Goal: Navigation & Orientation: Understand site structure

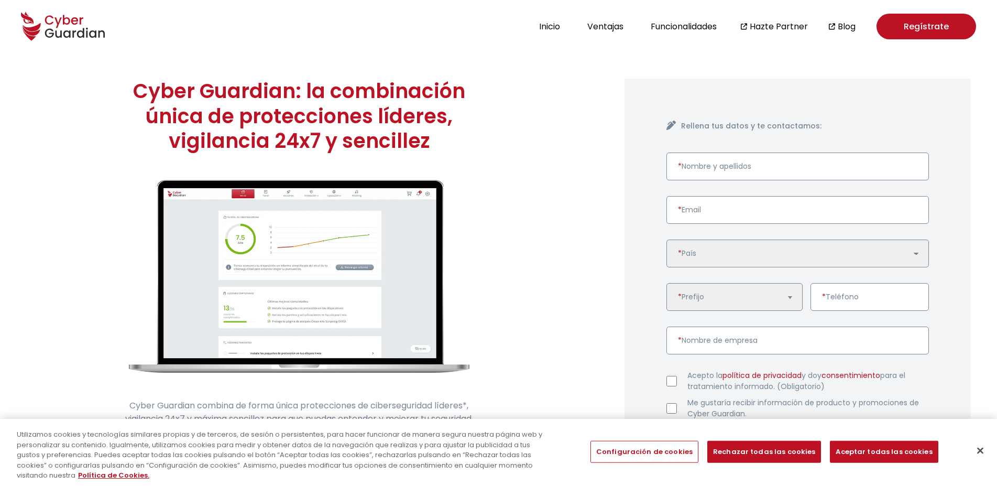
click at [964, 86] on div "Rellena tus datos y te contactamos: * Nombre y apellidos * Email 🇩🇪 [GEOGRAPHIC…" at bounding box center [798, 291] width 346 height 424
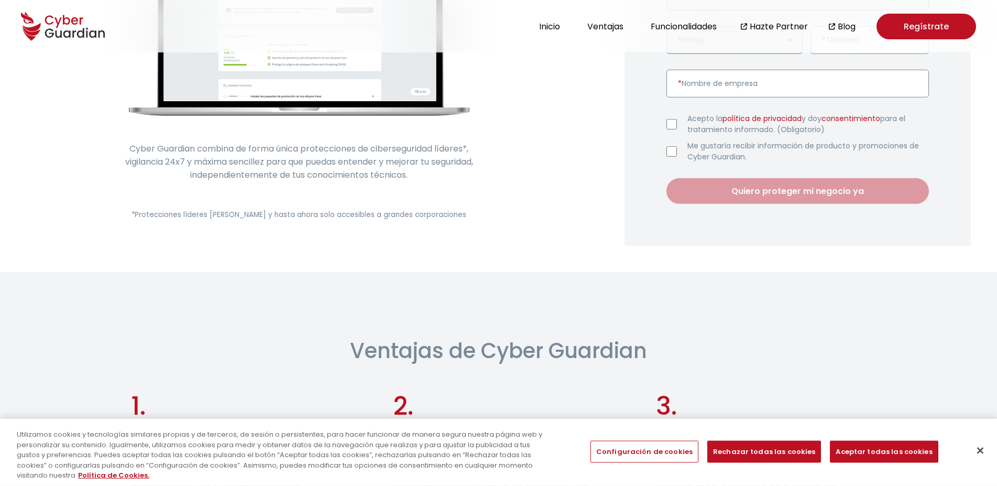
scroll to position [321, 0]
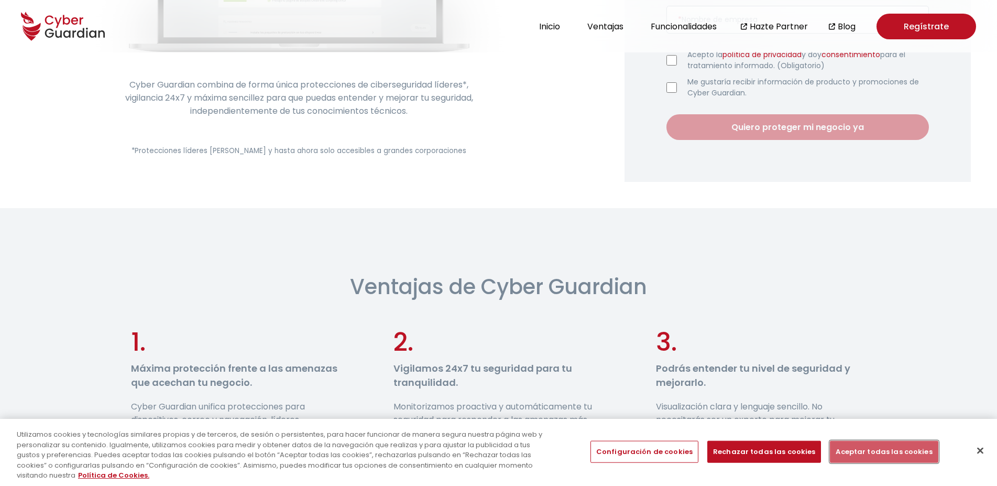
click at [899, 453] on button "Aceptar todas las cookies" at bounding box center [884, 452] width 108 height 22
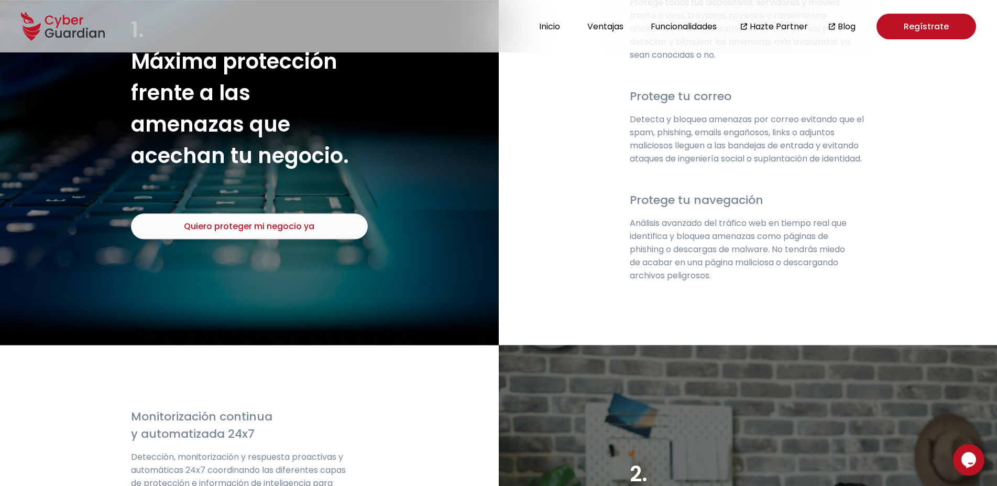
scroll to position [1622, 0]
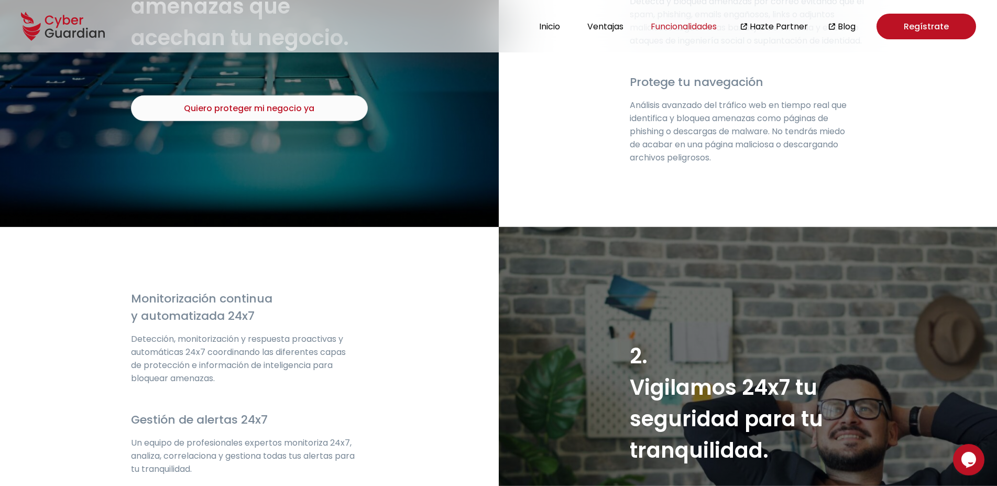
click at [680, 26] on button "Funcionalidades" at bounding box center [684, 26] width 72 height 14
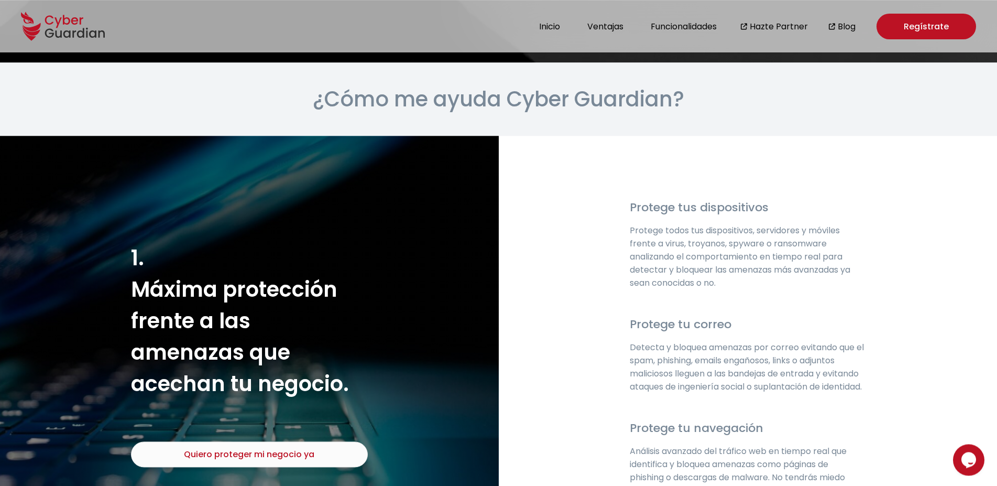
scroll to position [1276, 0]
click at [624, 28] on button "Ventajas" at bounding box center [605, 26] width 42 height 14
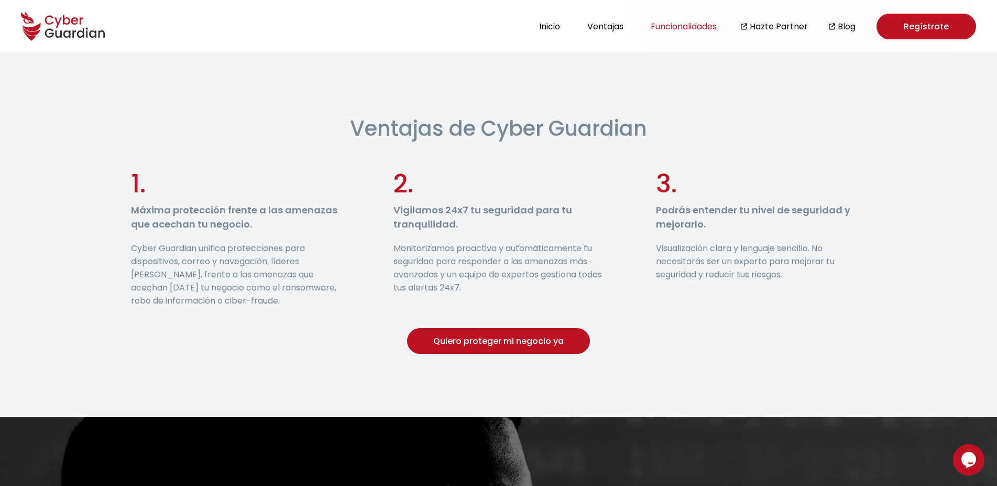
click at [679, 31] on button "Funcionalidades" at bounding box center [684, 26] width 72 height 14
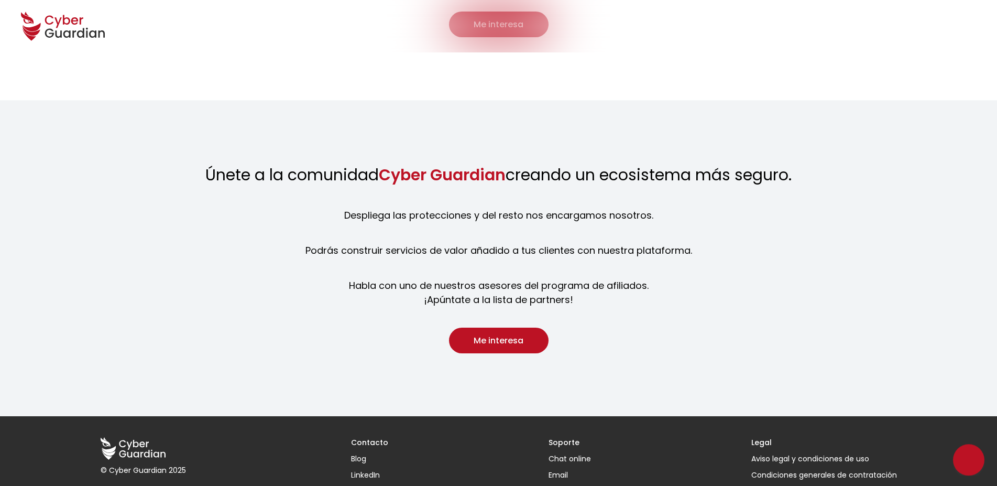
scroll to position [1016, 0]
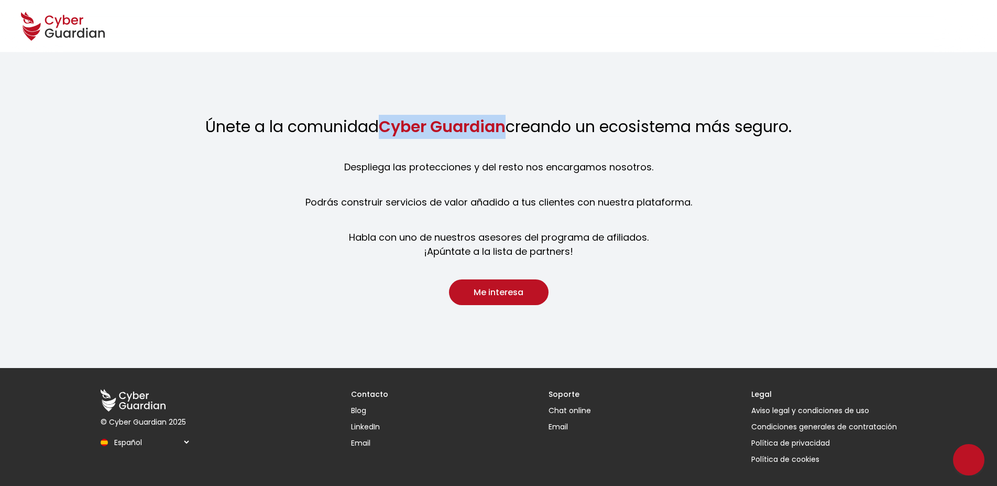
drag, startPoint x: 379, startPoint y: 122, endPoint x: 500, endPoint y: 121, distance: 121.1
click at [503, 121] on strong "Cyber Guardian" at bounding box center [442, 126] width 127 height 23
copy strong "Cyber Guardian"
click at [483, 476] on div "© Cyber Guardian 2025 Español English Português (BR) Contacto Blog LinkedIn Ema…" at bounding box center [499, 427] width 839 height 118
